Goal: Navigation & Orientation: Find specific page/section

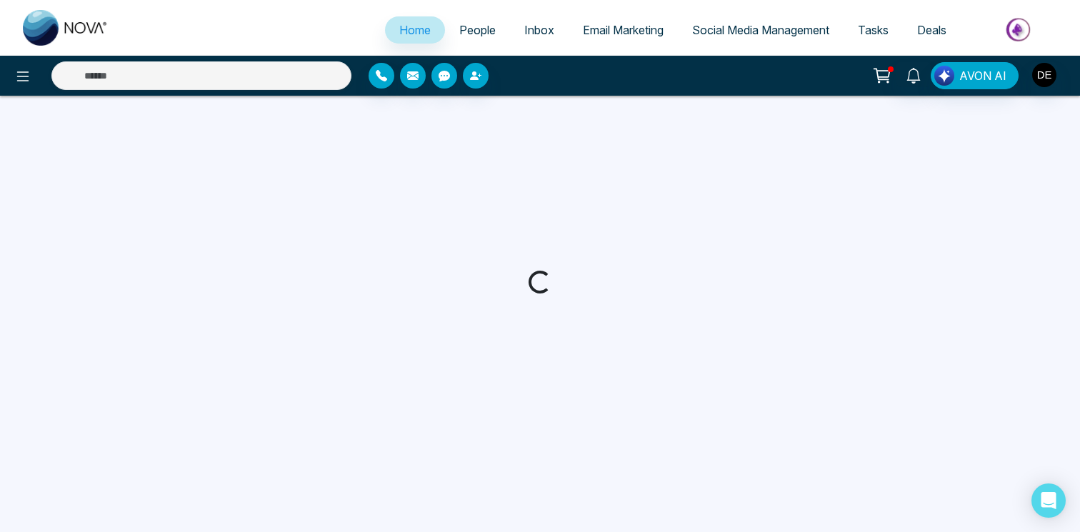
select select "*"
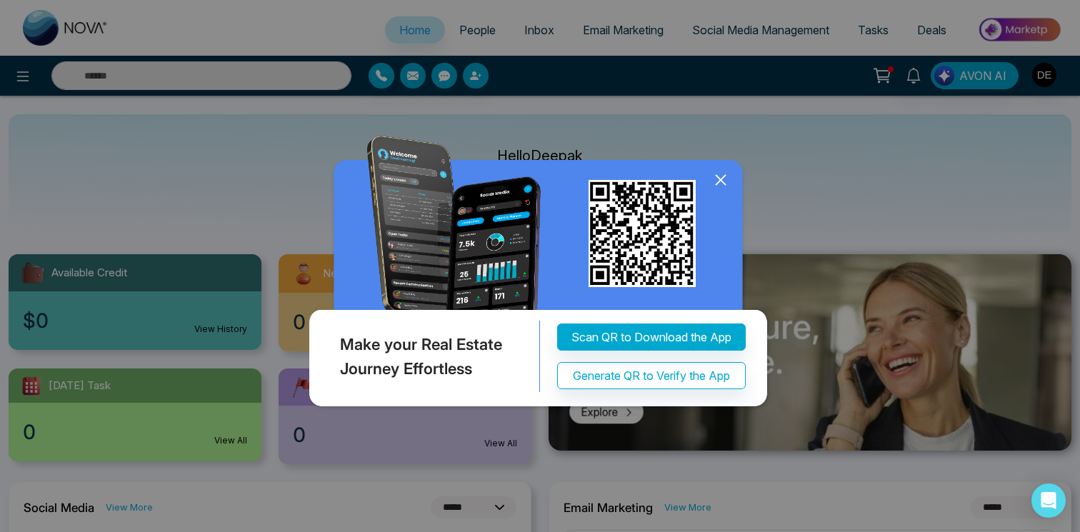
click at [720, 181] on icon at bounding box center [719, 179] width 9 height 9
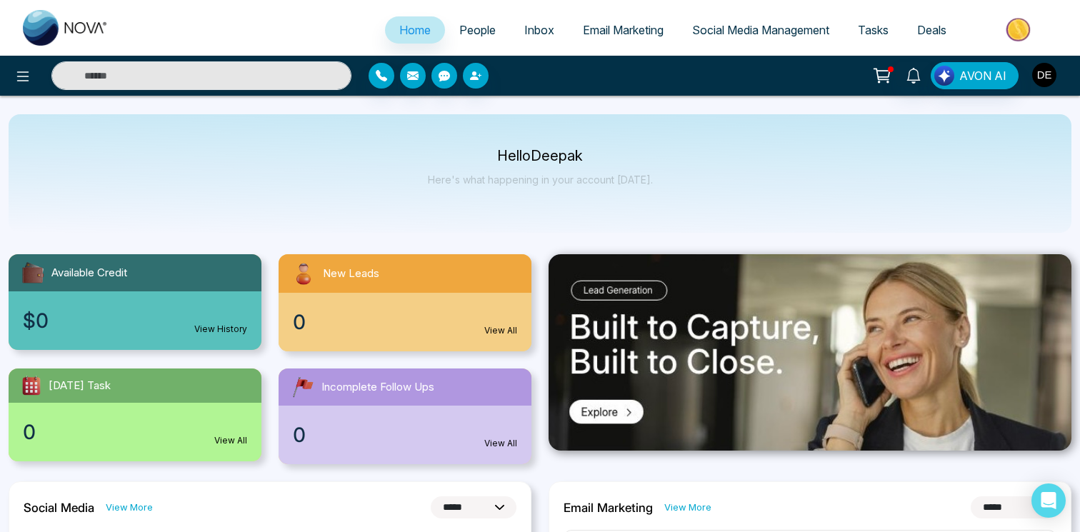
click at [1040, 69] on img "button" at bounding box center [1044, 75] width 24 height 24
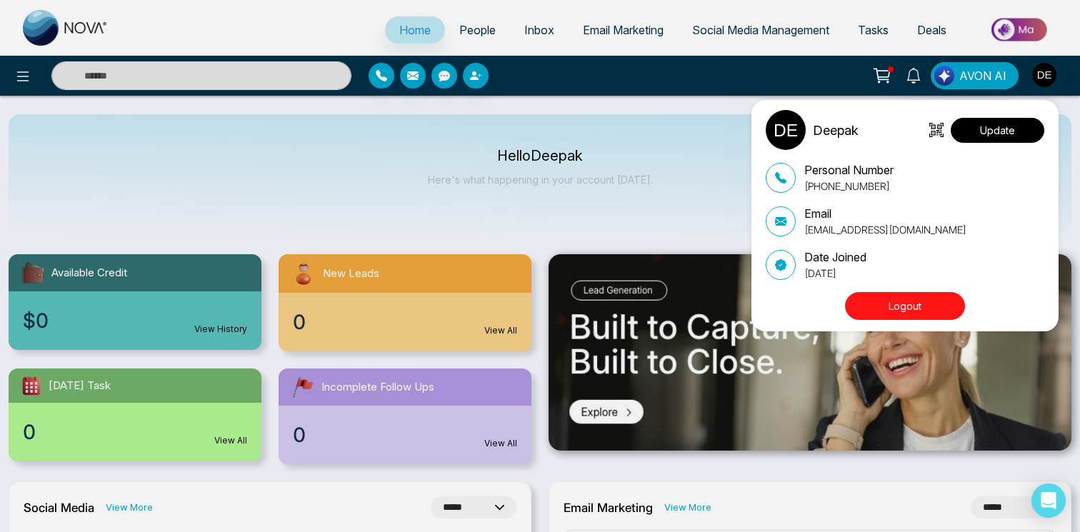
click at [993, 136] on button "Update" at bounding box center [997, 130] width 94 height 25
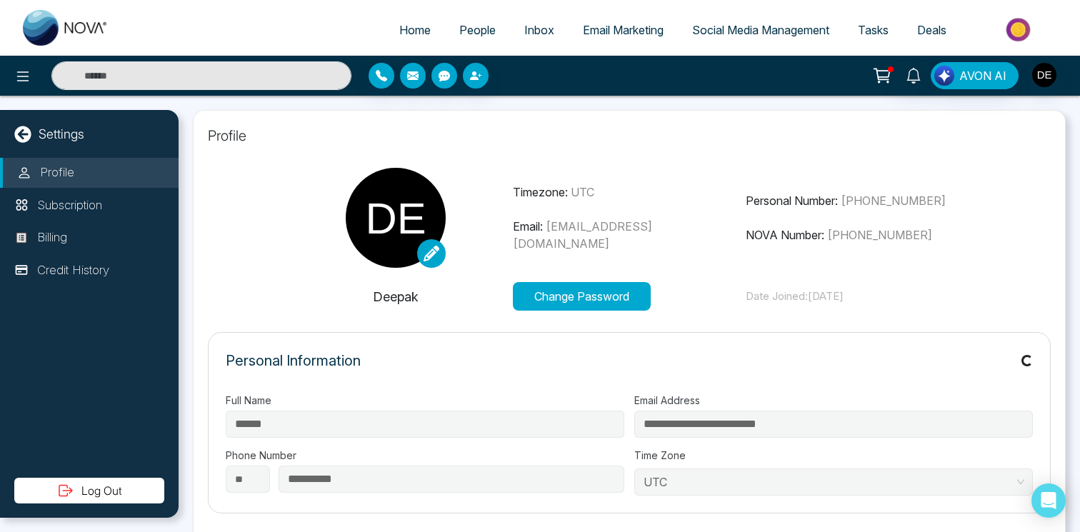
type input "**********"
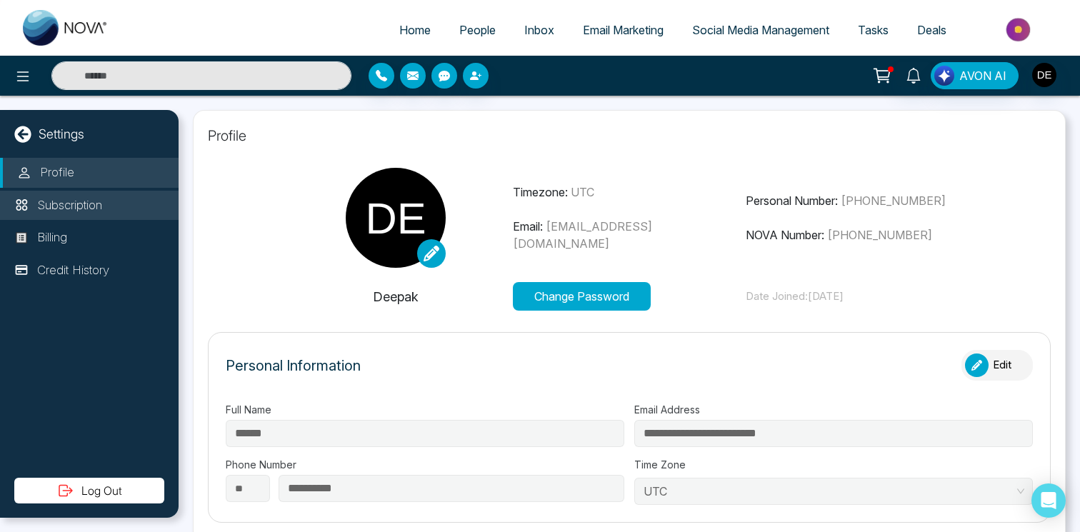
click at [102, 209] on p "Subscription" at bounding box center [69, 205] width 65 height 19
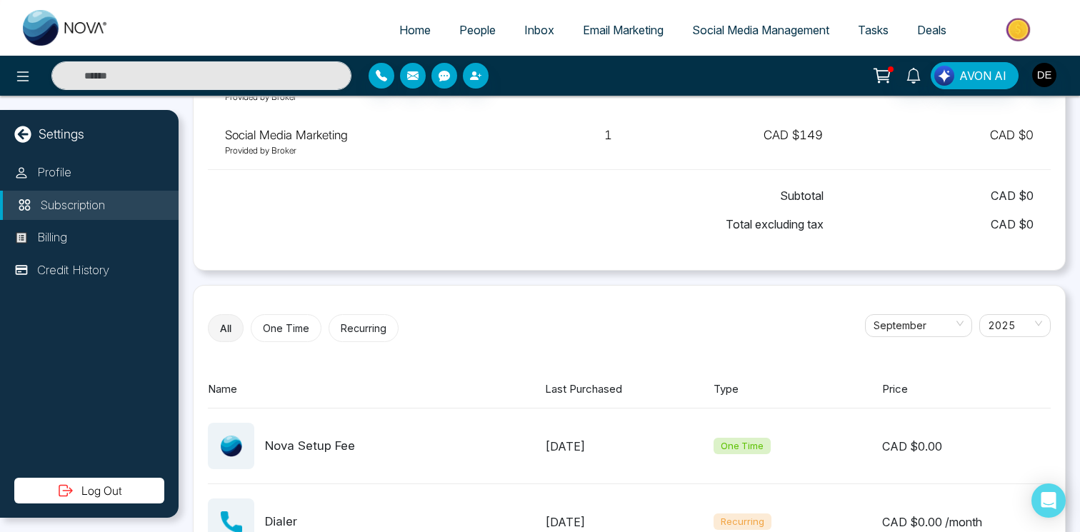
scroll to position [271, 0]
click at [910, 331] on span "September" at bounding box center [918, 326] width 90 height 21
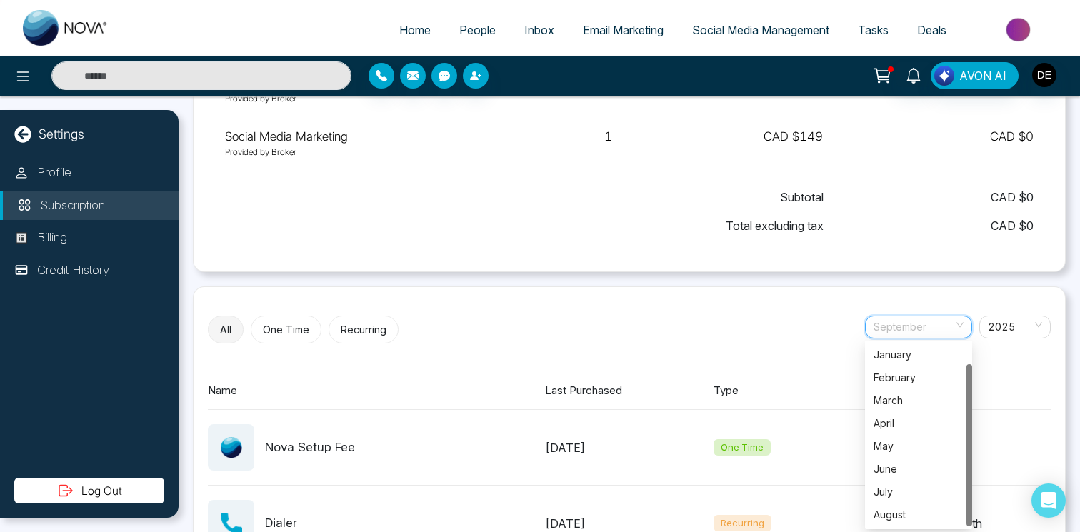
scroll to position [23, 0]
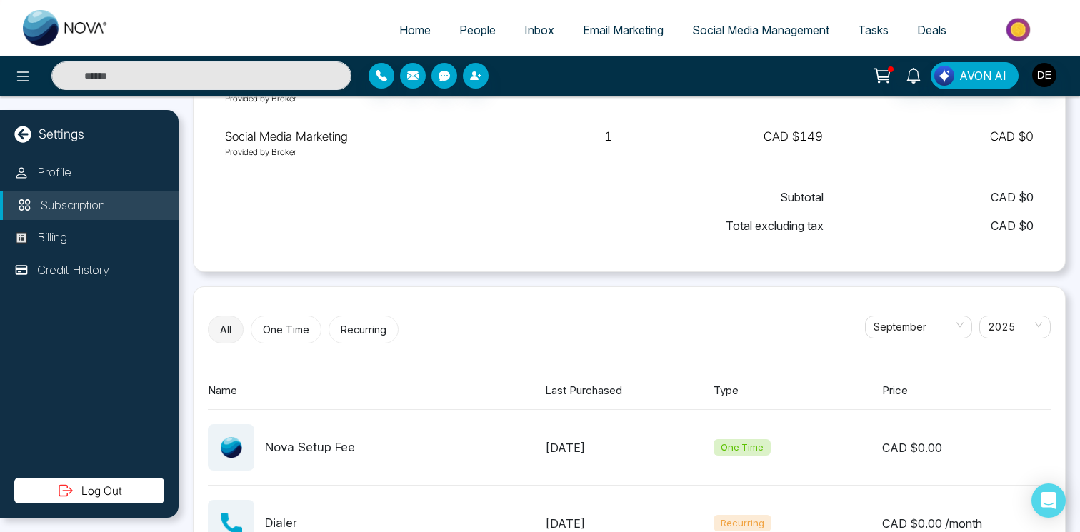
click at [796, 314] on div "All One Time Recurring [DATE] January February March April May June July August…" at bounding box center [629, 507] width 873 height 442
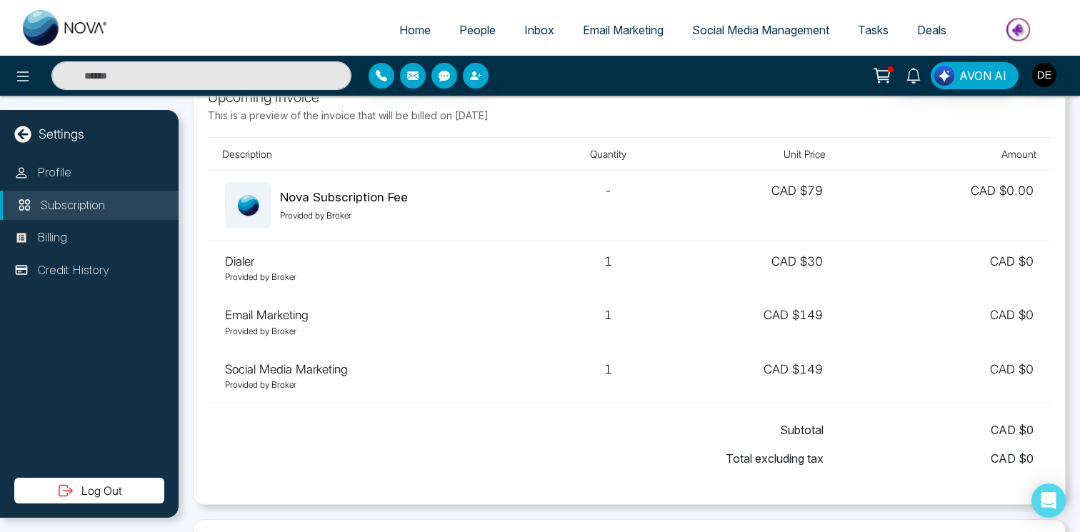
scroll to position [0, 0]
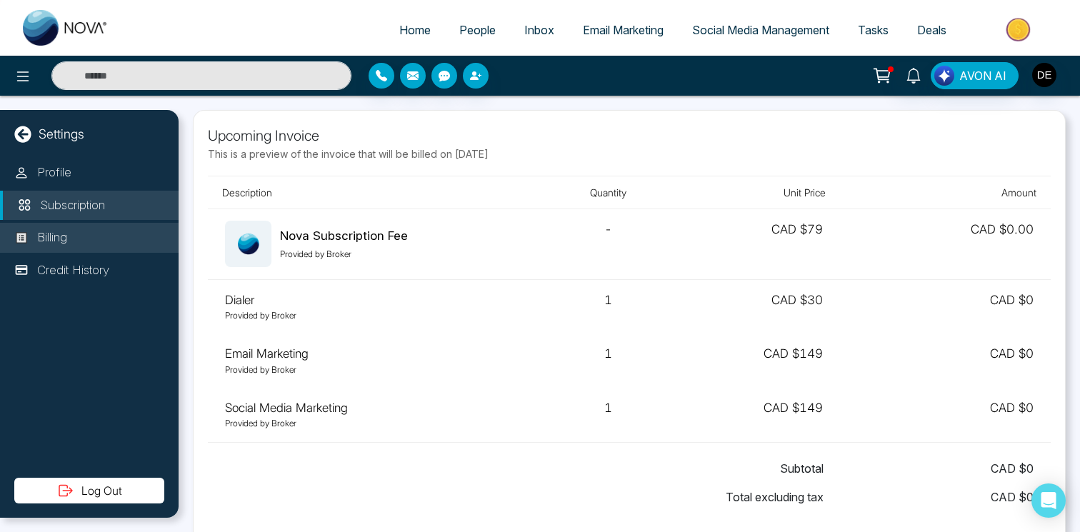
click at [89, 244] on li "Billing" at bounding box center [89, 238] width 179 height 30
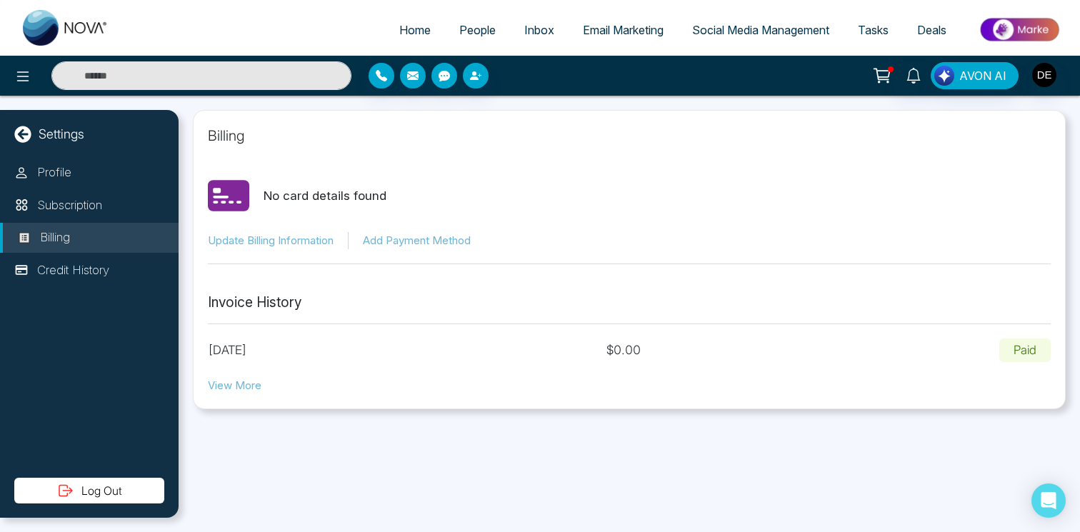
click at [631, 32] on span "Email Marketing" at bounding box center [623, 30] width 81 height 14
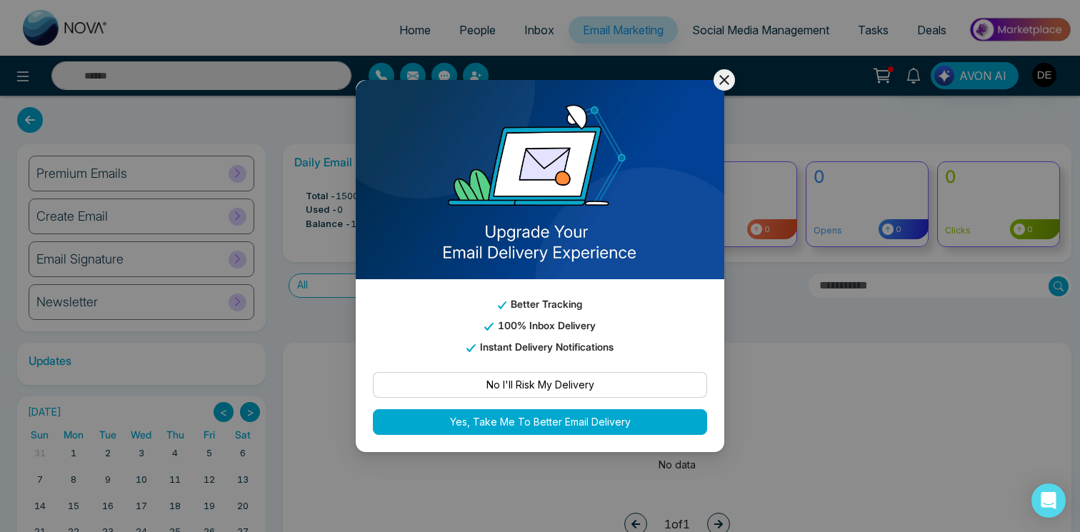
click at [731, 84] on icon at bounding box center [723, 79] width 17 height 17
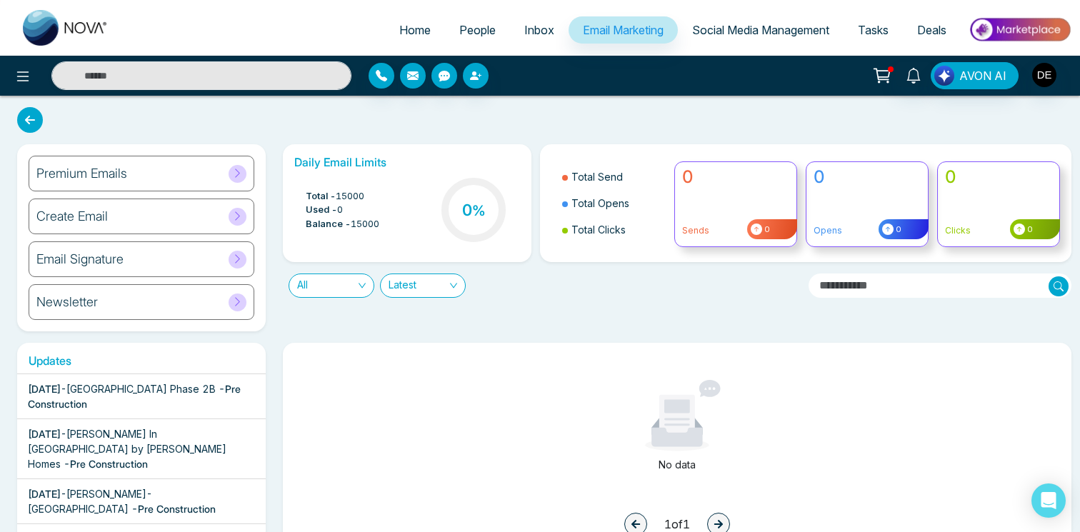
click at [198, 171] on div "Premium Emails" at bounding box center [142, 174] width 226 height 36
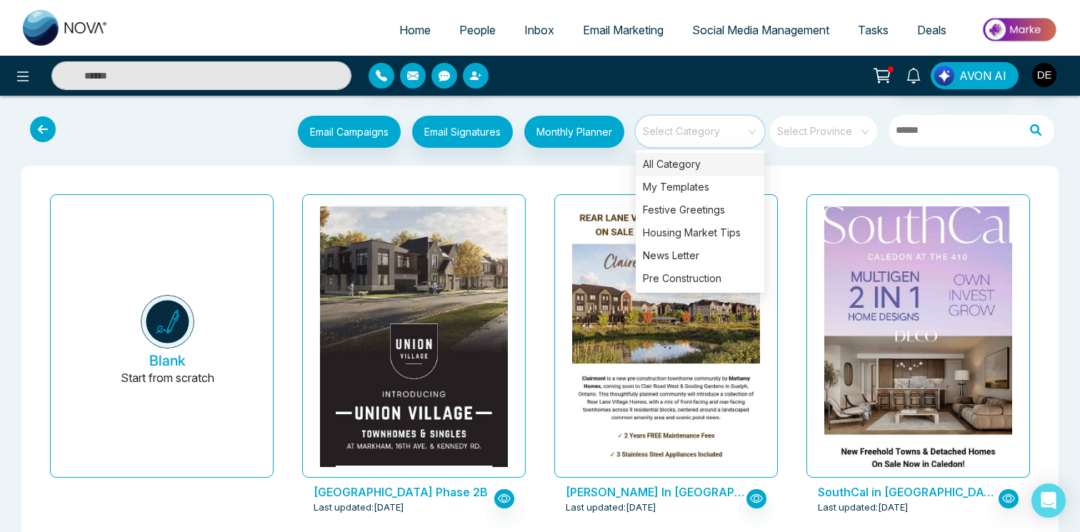
click at [685, 130] on input "search" at bounding box center [694, 126] width 103 height 21
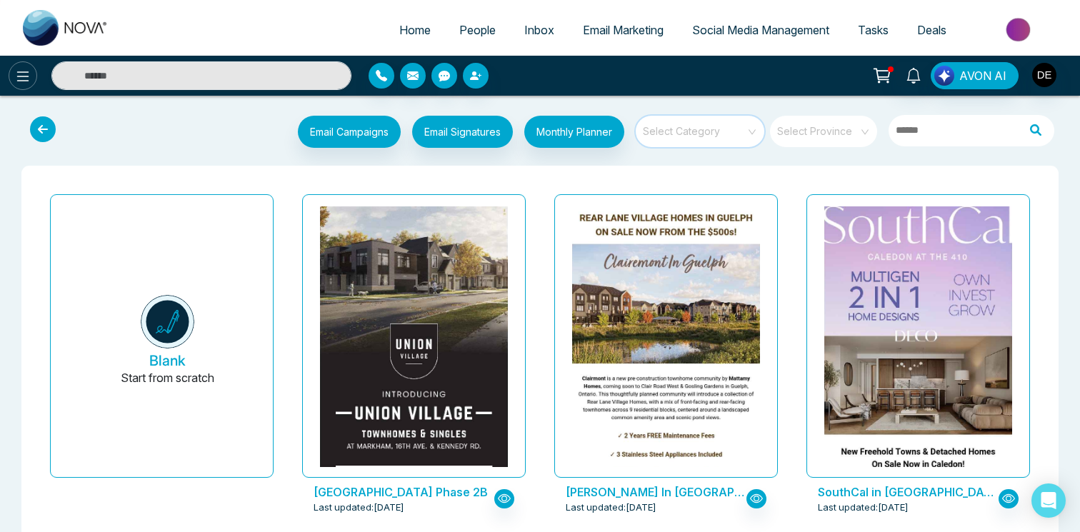
click at [20, 78] on icon at bounding box center [22, 76] width 17 height 17
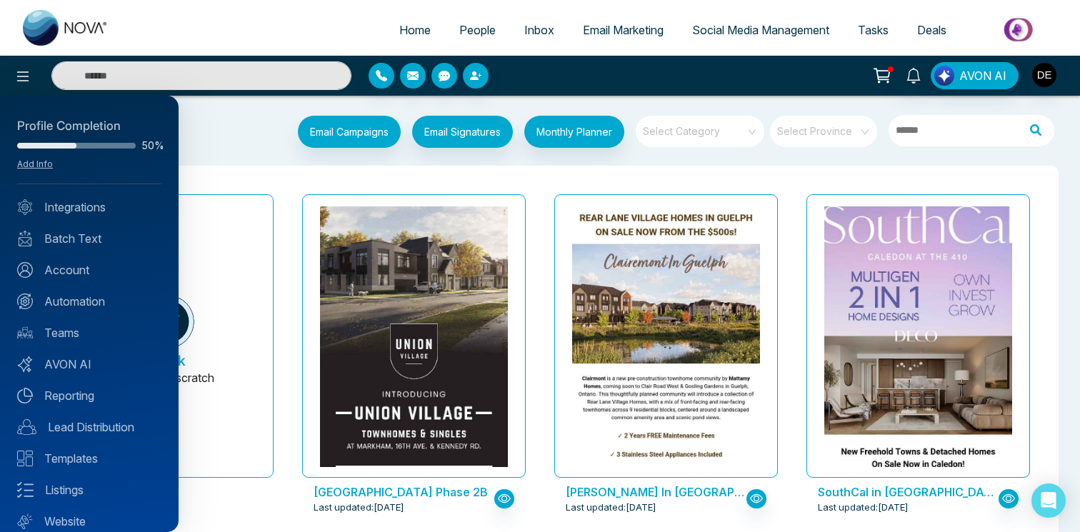
click at [183, 31] on div at bounding box center [540, 266] width 1080 height 532
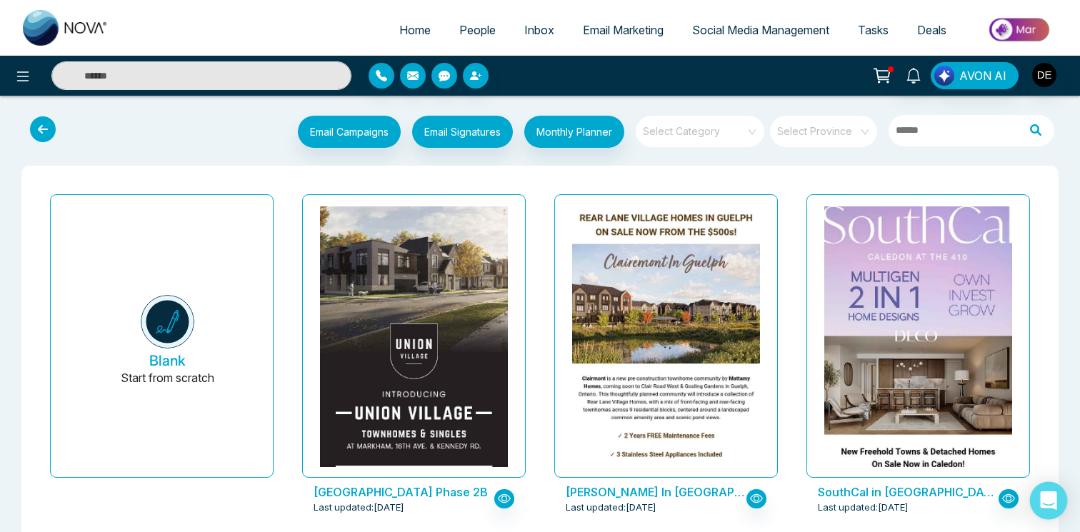
click at [1043, 499] on icon "Open Intercom Messenger" at bounding box center [1048, 500] width 16 height 19
click at [399, 31] on span "Home" at bounding box center [414, 30] width 31 height 14
select select "*"
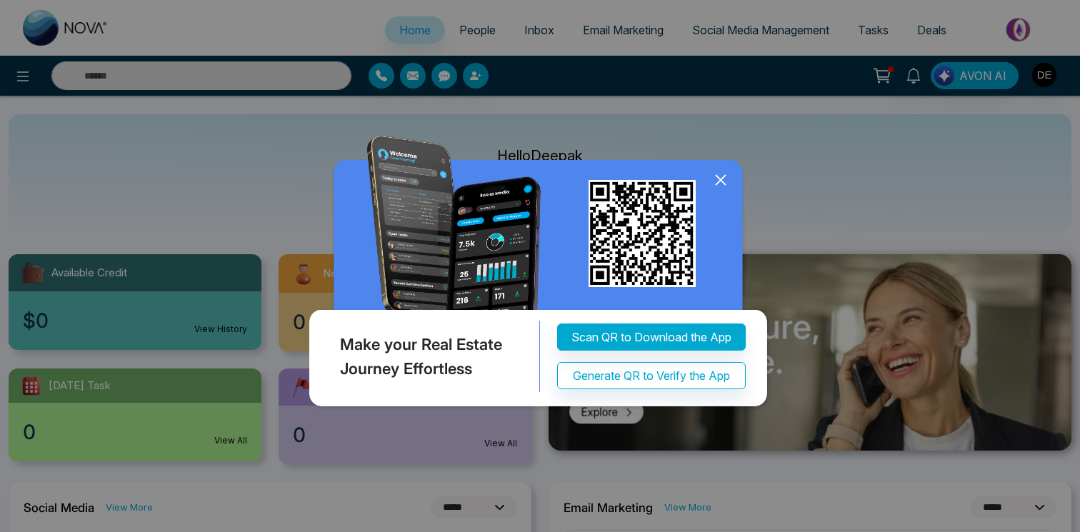
click at [724, 176] on icon at bounding box center [719, 179] width 9 height 9
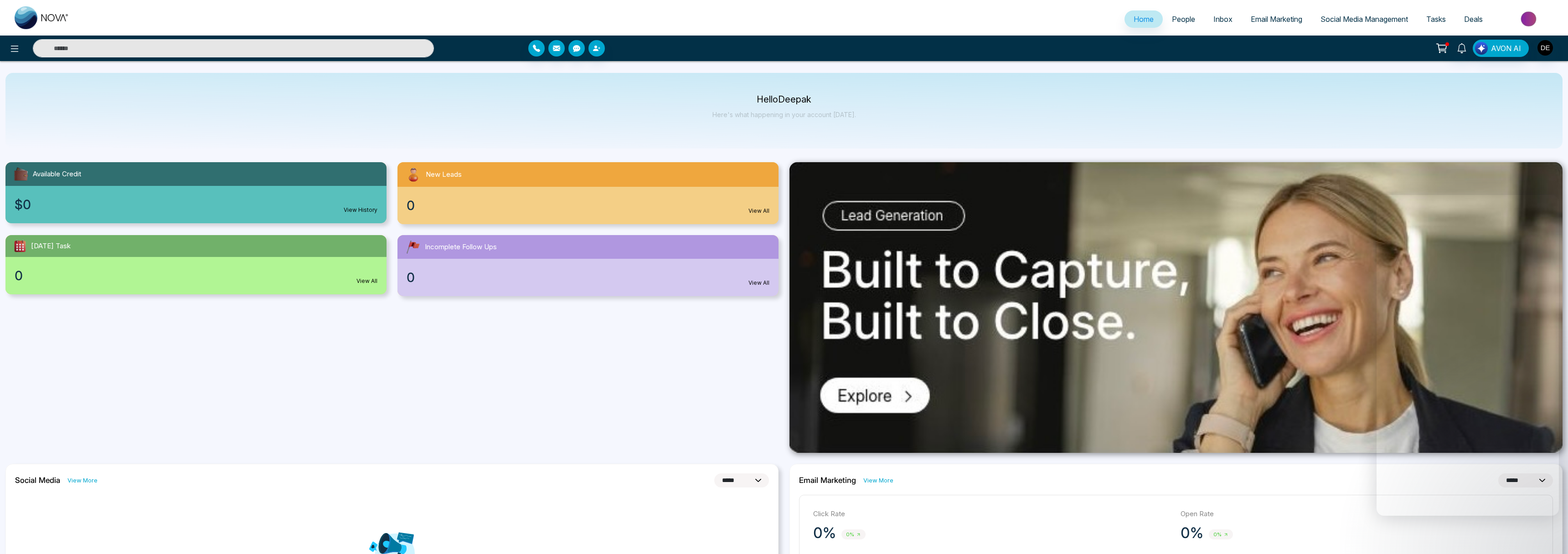
click at [689, 24] on link "People" at bounding box center [1184, 19] width 41 height 17
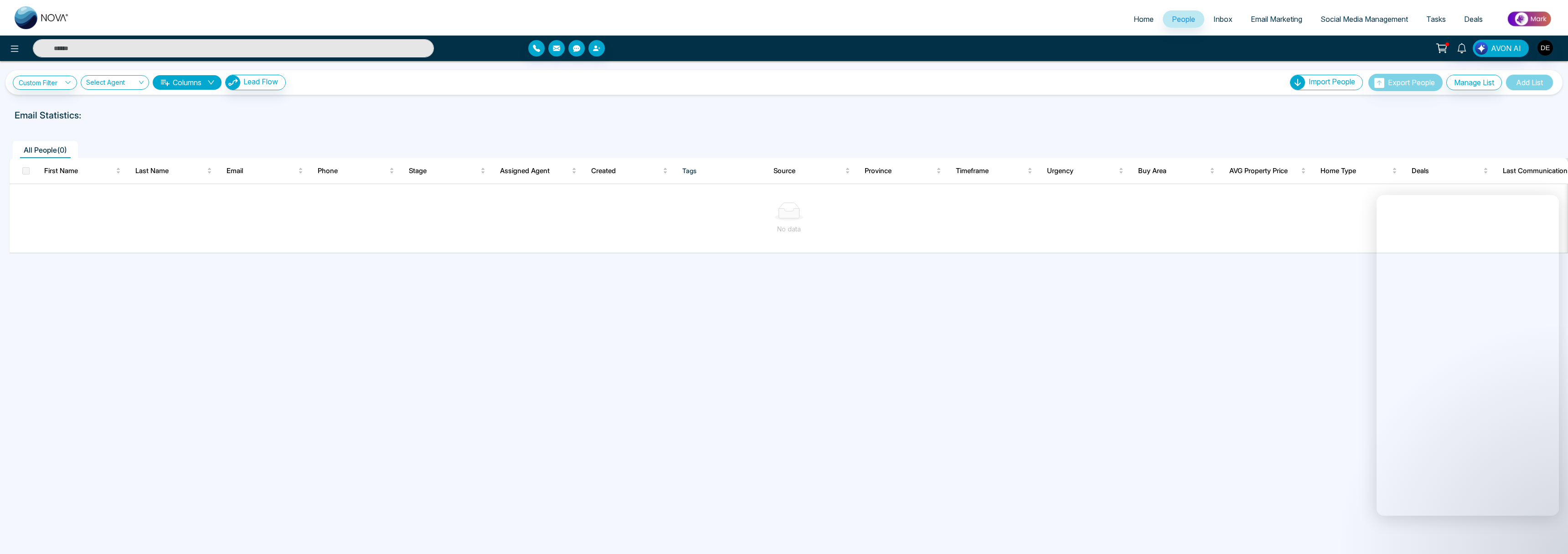
click at [689, 23] on span "Inbox" at bounding box center [1223, 19] width 19 height 9
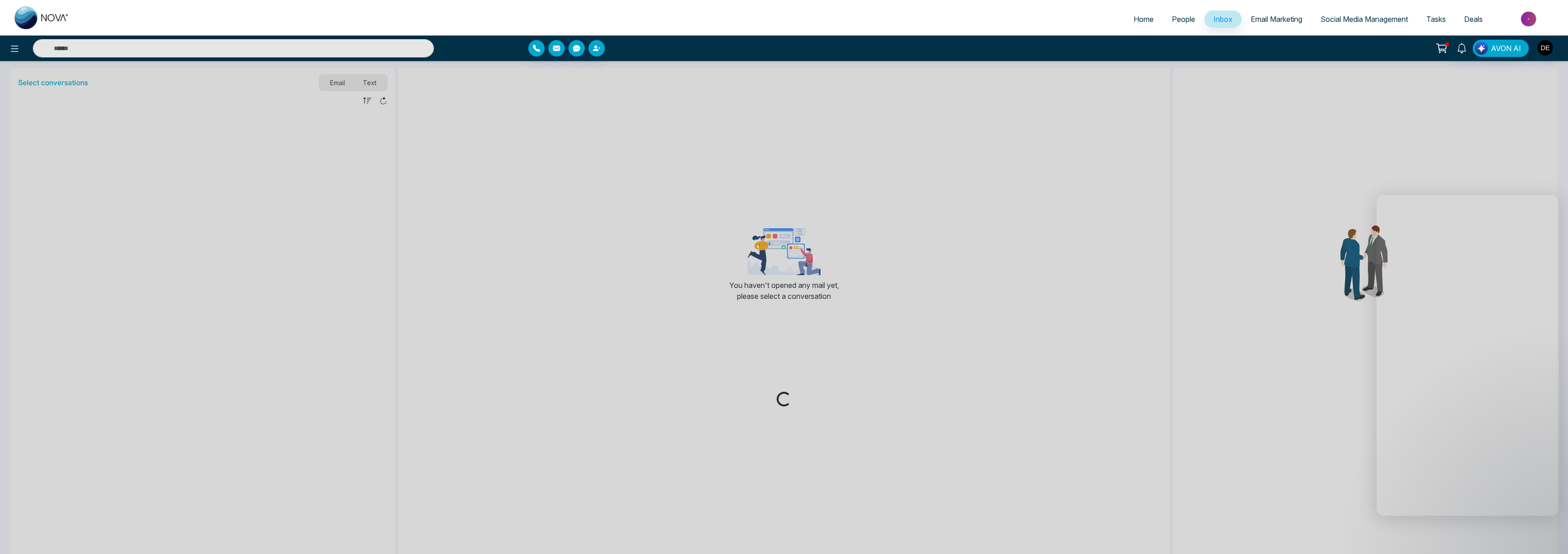
click at [689, 28] on li "Email Marketing" at bounding box center [1276, 19] width 70 height 19
click at [689, 18] on span "Email Marketing" at bounding box center [1276, 19] width 52 height 9
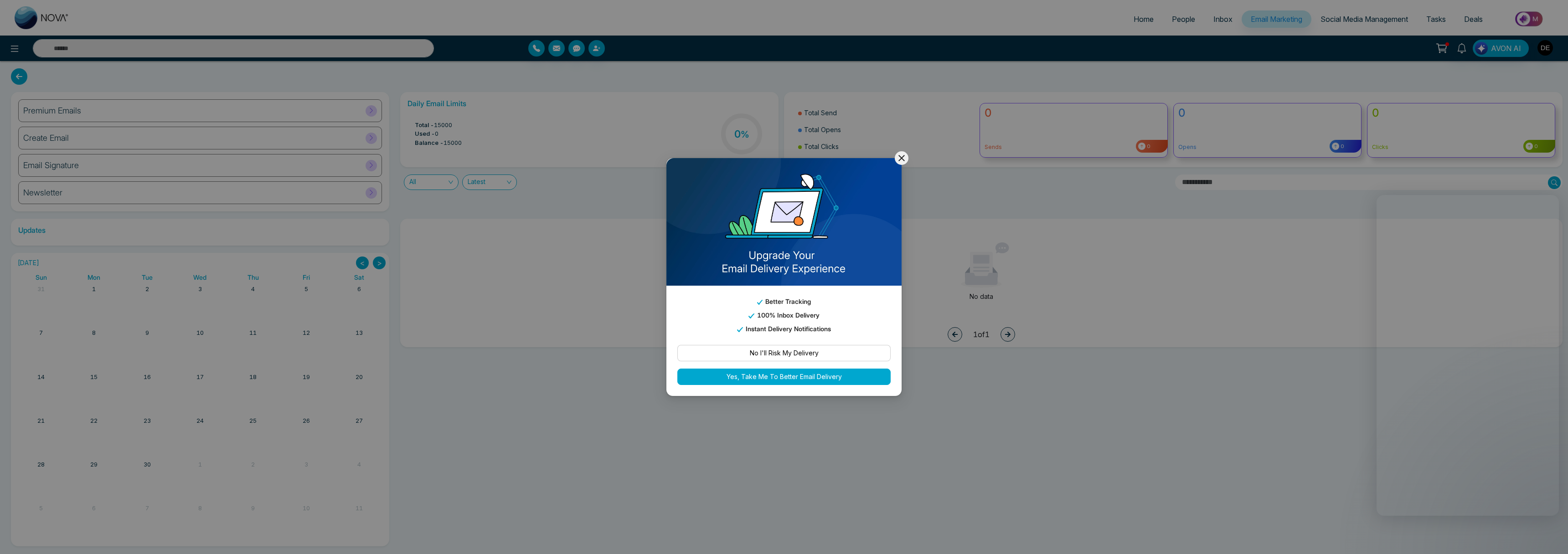
click at [689, 154] on icon at bounding box center [901, 158] width 11 height 11
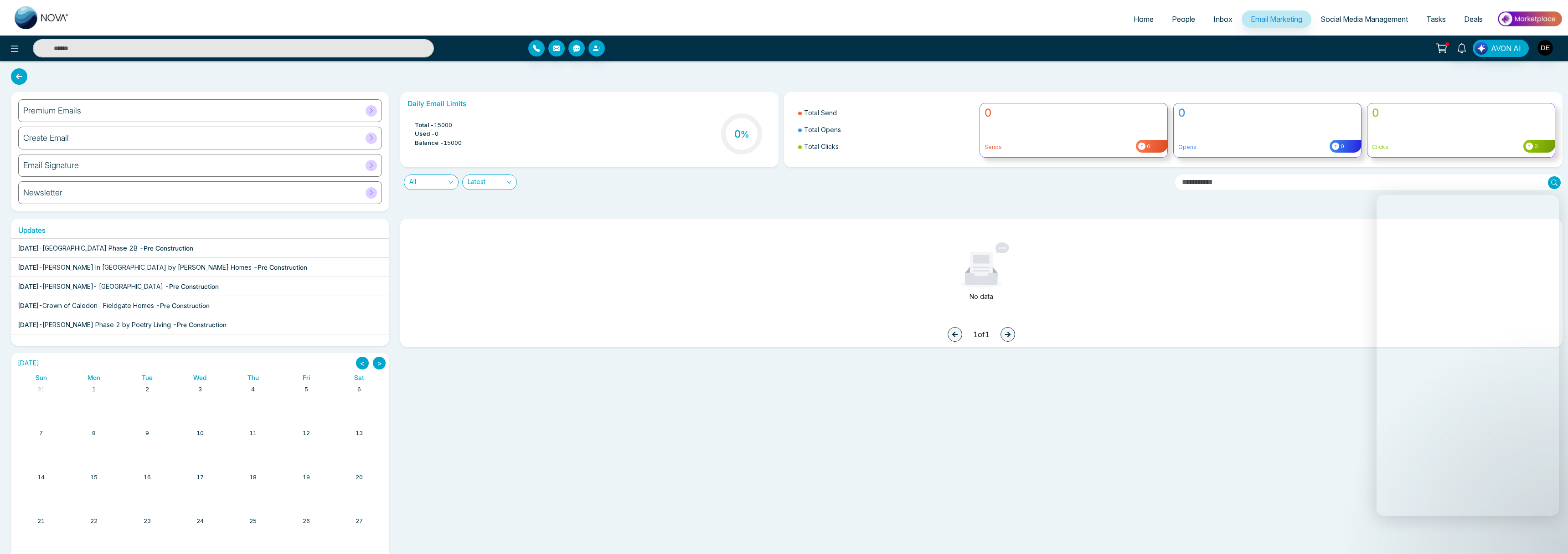
click at [689, 18] on span "Social Media Management" at bounding box center [1364, 19] width 87 height 9
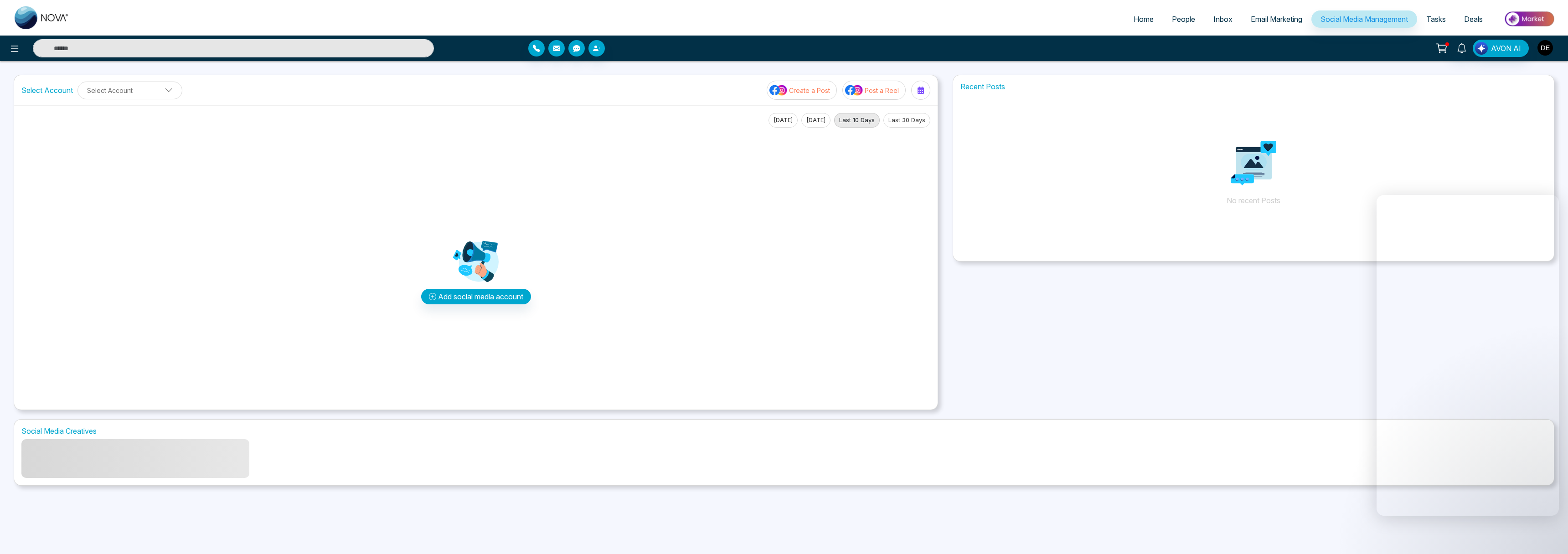
click at [689, 50] on img "button" at bounding box center [1546, 48] width 15 height 15
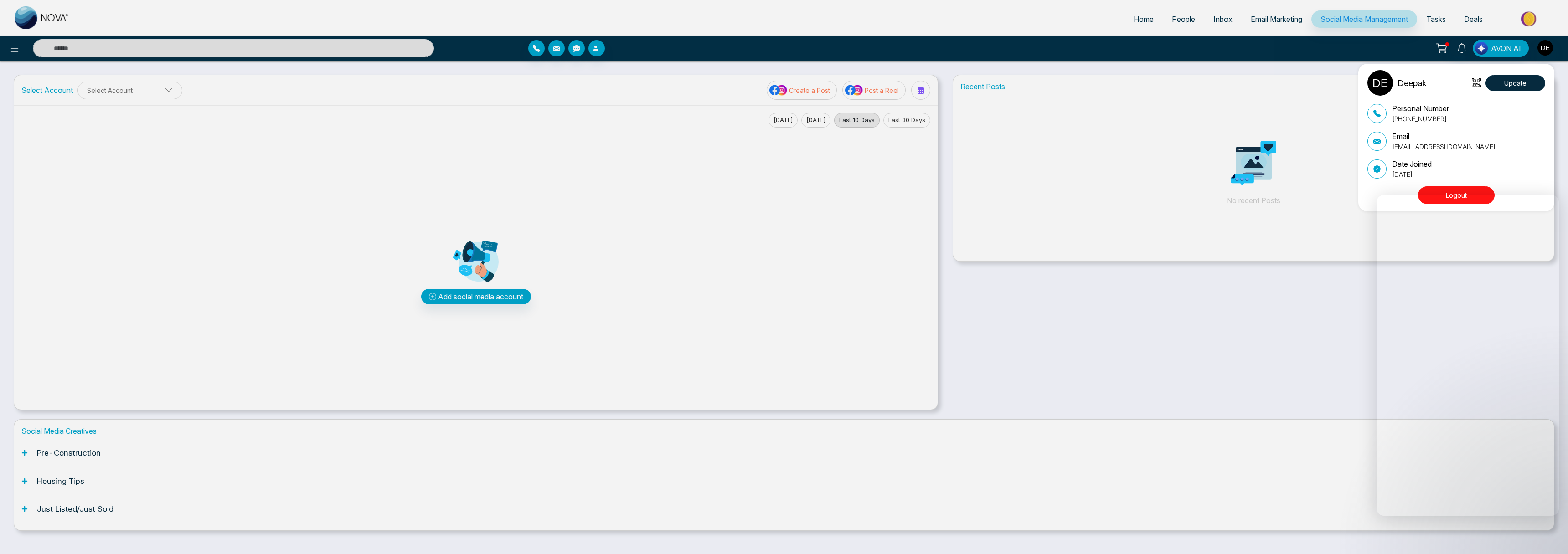
click at [689, 191] on button "Logout" at bounding box center [1456, 195] width 77 height 18
